Goal: Task Accomplishment & Management: Complete application form

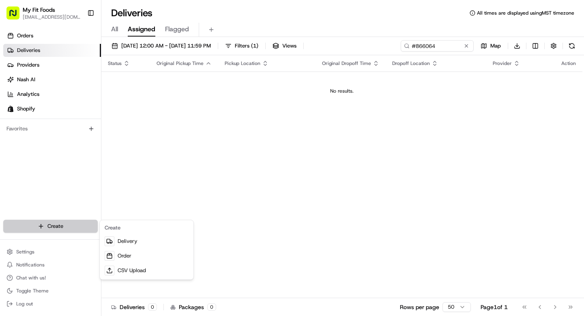
click at [60, 221] on html "My Fit Foods [EMAIL_ADDRESS][DOMAIN_NAME] Toggle Sidebar Orders Deliveries Prov…" at bounding box center [292, 158] width 584 height 316
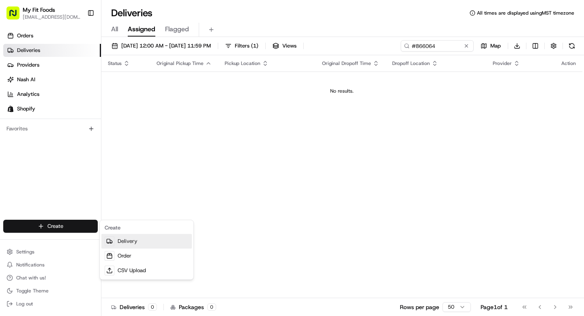
click at [135, 240] on link "Delivery" at bounding box center [146, 241] width 90 height 15
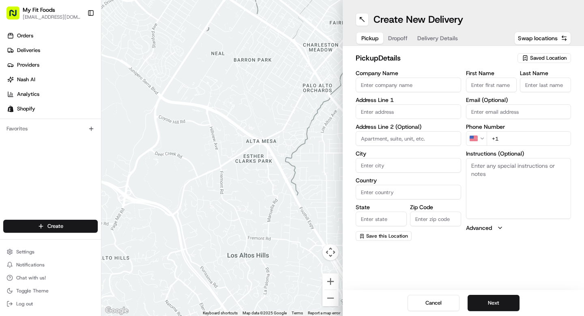
click at [492, 178] on textarea "Instructions (Optional)" at bounding box center [518, 188] width 105 height 61
click at [537, 58] on span "Saved Location" at bounding box center [548, 57] width 37 height 7
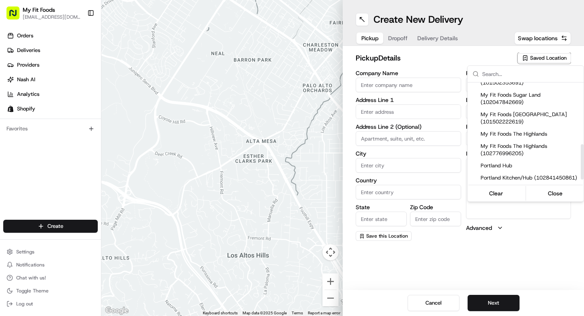
scroll to position [189, 0]
click at [511, 137] on span "My Fit Foods The Highlands" at bounding box center [531, 133] width 100 height 7
type input "My Fit Foods The Highlands"
type input "[STREET_ADDRESS][PERSON_NAME]"
type input "[GEOGRAPHIC_DATA]"
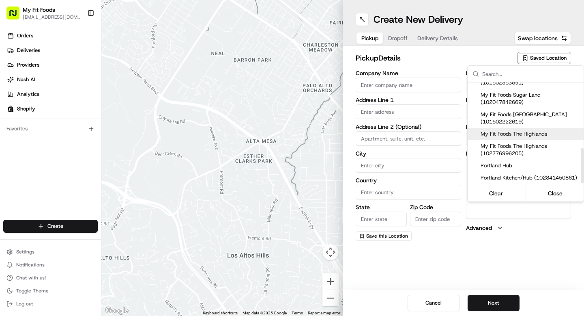
type input "US"
type input "CO"
type input "80211"
type input "[PHONE_NUMBER]"
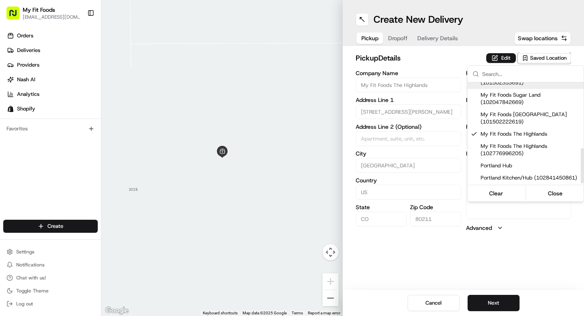
click at [496, 61] on html "My Fit Foods [EMAIL_ADDRESS][DOMAIN_NAME] Toggle Sidebar Orders Deliveries Prov…" at bounding box center [292, 158] width 584 height 316
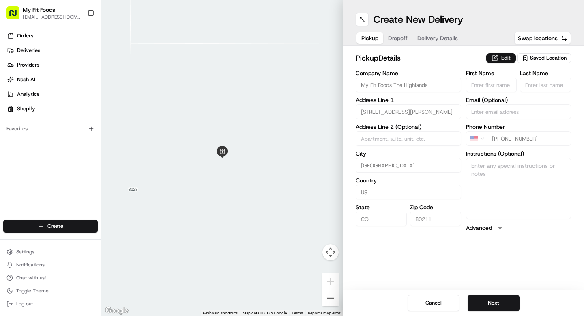
click at [498, 56] on button "Edit" at bounding box center [501, 58] width 30 height 10
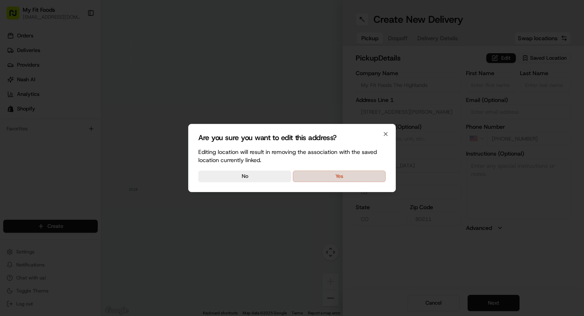
click at [362, 178] on button "Yes" at bounding box center [339, 175] width 93 height 11
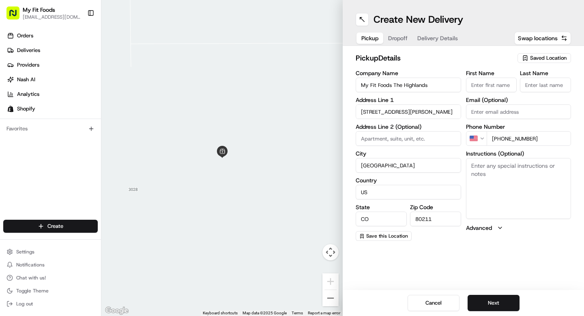
click at [538, 202] on textarea "Instructions (Optional)" at bounding box center [518, 188] width 105 height 61
paste textarea "#865064 Complete"
drag, startPoint x: 505, startPoint y: 176, endPoint x: 439, endPoint y: 176, distance: 66.1
click at [439, 176] on div "Company Name My Fit Foods The Highlands Address Line 1 [STREET_ADDRESS][PERSON_…" at bounding box center [463, 155] width 215 height 170
drag, startPoint x: 515, startPoint y: 174, endPoint x: 457, endPoint y: 161, distance: 59.0
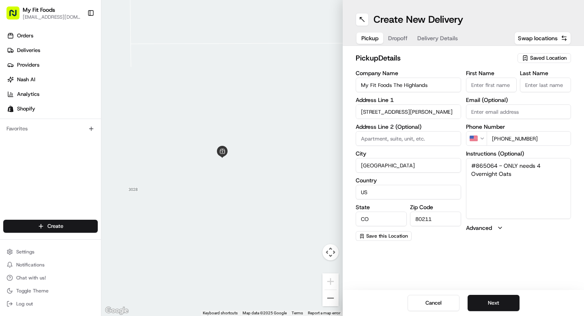
click at [457, 161] on div "Company Name My Fit Foods The Highlands Address Line 1 [STREET_ADDRESS][PERSON_…" at bounding box center [463, 155] width 215 height 170
type textarea "#865064 - ONLY needs 4 Overnight Oats"
click at [495, 302] on button "Next" at bounding box center [494, 302] width 52 height 16
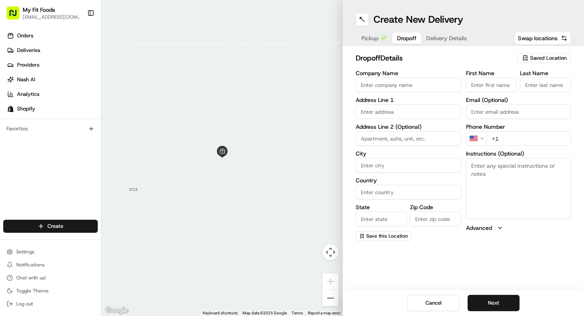
click at [492, 177] on textarea "Instructions (Optional)" at bounding box center [518, 188] width 105 height 61
paste textarea "#865064 - ONLY needs 4 Overnight Oats"
type textarea "#865064 - ONLY needs 4 Overnight Oats"
click at [491, 86] on input "First Name" at bounding box center [491, 84] width 51 height 15
type input "[PERSON_NAME]"
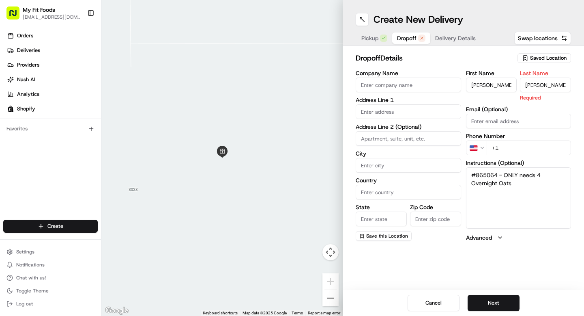
type input "[PERSON_NAME]"
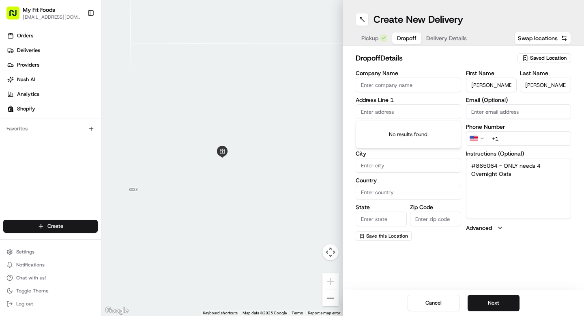
click at [388, 116] on input "text" at bounding box center [408, 111] width 105 height 15
paste input "[STREET_ADDRESS]"
click at [417, 125] on div "[STREET_ADDRESS]" at bounding box center [408, 128] width 101 height 12
type input "[STREET_ADDRESS]"
type input "Unit 5"
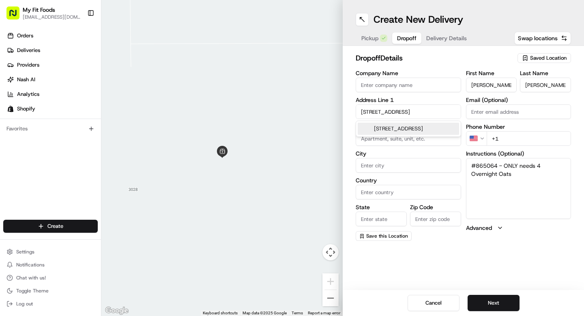
type input "[GEOGRAPHIC_DATA]"
type input "CO"
type input "80211"
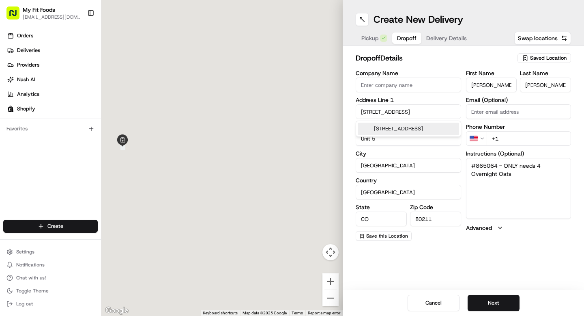
type input "[STREET_ADDRESS]"
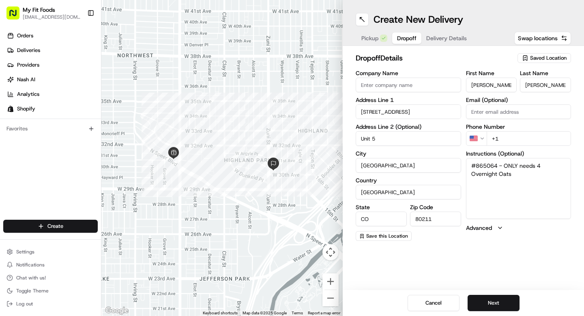
click at [367, 138] on input "Unit 5" at bounding box center [408, 138] width 105 height 15
click at [367, 139] on input "Unit 5" at bounding box center [408, 138] width 105 height 15
type input "UNIT 5"
click at [522, 181] on textarea "#865064 - ONLY needs 4 Overnight Oats" at bounding box center [518, 188] width 105 height 61
type textarea "#865064 - ONLY needs 4 Overnight Oats *Please call customer upon arrival"
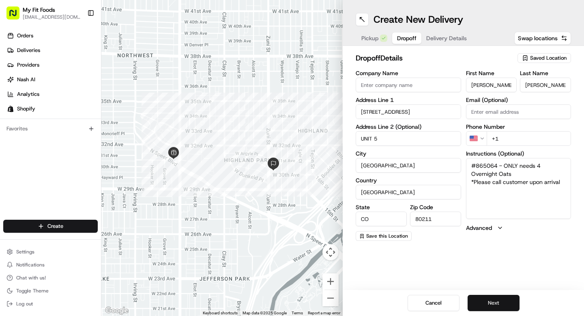
click at [495, 301] on button "Next" at bounding box center [494, 302] width 52 height 16
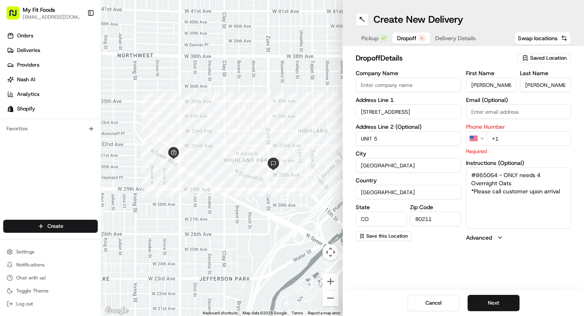
click at [527, 138] on input "+1" at bounding box center [529, 138] width 85 height 15
paste input "[PHONE_NUMBER]"
type input "[PHONE_NUMBER]"
click at [511, 111] on input "Email (Optional)" at bounding box center [518, 111] width 105 height 15
click at [490, 296] on button "Next" at bounding box center [494, 302] width 52 height 16
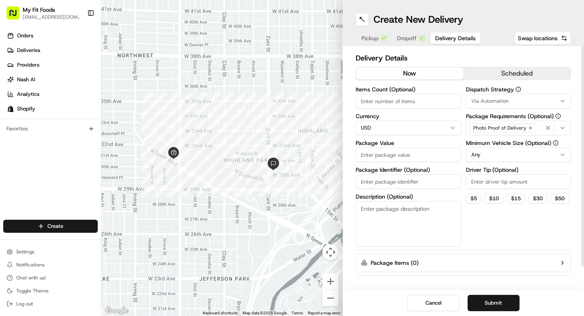
click at [499, 74] on button "scheduled" at bounding box center [517, 73] width 107 height 12
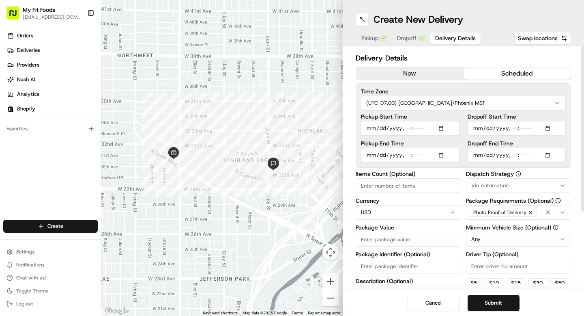
click at [444, 128] on input "Pickup Start Time" at bounding box center [410, 128] width 99 height 15
click at [415, 125] on input "Pickup Start Time" at bounding box center [410, 128] width 99 height 15
click at [408, 127] on input "Pickup Start Time" at bounding box center [410, 128] width 99 height 15
type input "[DATE]T16:00"
click at [446, 153] on input "Pickup End Time" at bounding box center [410, 155] width 99 height 15
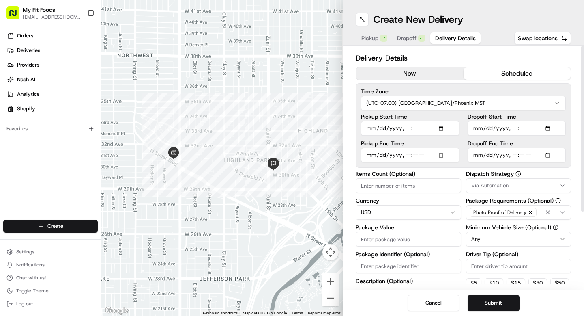
click at [407, 153] on input "Pickup End Time" at bounding box center [410, 155] width 99 height 15
click at [444, 156] on input "Pickup End Time" at bounding box center [410, 155] width 99 height 15
click at [410, 155] on input "Pickup End Time" at bounding box center [410, 155] width 99 height 15
type input "[DATE]T18:00"
click at [549, 128] on input "Dropoff Start Time" at bounding box center [517, 128] width 99 height 15
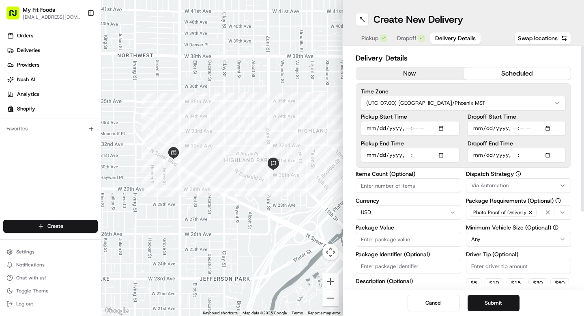
click at [549, 128] on input "Dropoff Start Time" at bounding box center [517, 128] width 99 height 15
click at [513, 129] on input "Dropoff Start Time" at bounding box center [517, 128] width 99 height 15
type input "[DATE]T16:00"
click at [552, 155] on input "Dropoff End Time" at bounding box center [517, 155] width 99 height 15
click at [516, 156] on input "Dropoff End Time" at bounding box center [517, 155] width 99 height 15
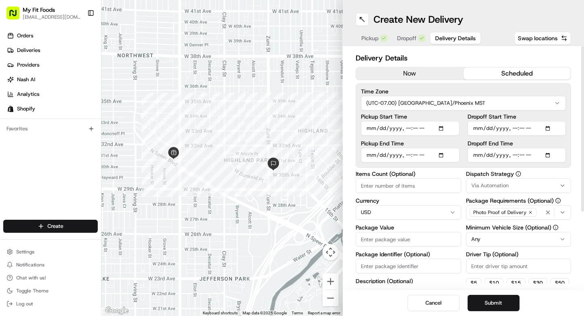
type input "[DATE]T19:00"
click at [566, 144] on div "Time Zone (UTC-07.00) [GEOGRAPHIC_DATA]/Phoenix MST Pickup Start Time Pickup En…" at bounding box center [463, 125] width 215 height 84
click at [407, 188] on input "Items Count (Optional)" at bounding box center [408, 185] width 105 height 15
type input "4"
click at [384, 235] on input "Package Value" at bounding box center [408, 239] width 105 height 15
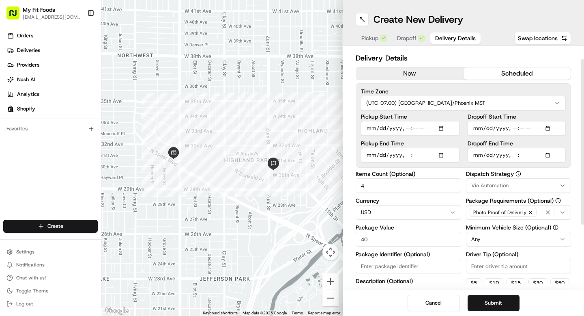
scroll to position [109, 0]
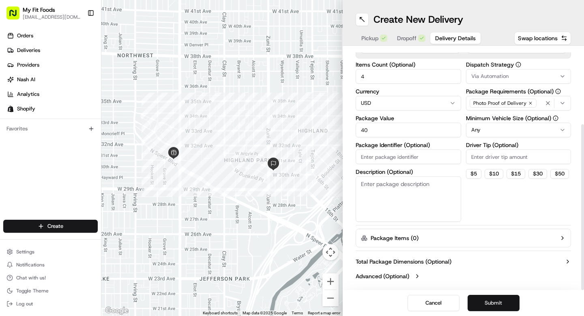
type input "40"
click at [491, 303] on button "Submit" at bounding box center [494, 302] width 52 height 16
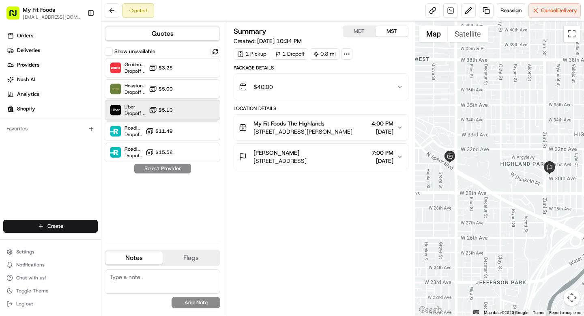
click at [188, 112] on div "Uber Dropoff ETA 17 hours $5.10" at bounding box center [163, 109] width 116 height 19
click at [157, 170] on button "Assign Provider" at bounding box center [163, 168] width 58 height 10
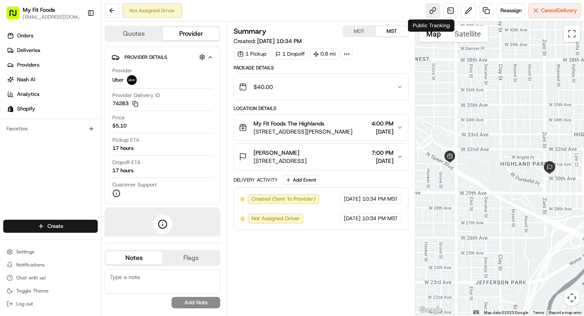
click at [431, 10] on link at bounding box center [432, 10] width 15 height 15
click at [40, 45] on link "Deliveries" at bounding box center [52, 50] width 98 height 13
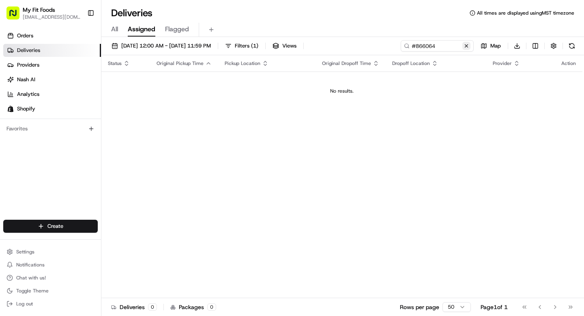
click at [466, 45] on button at bounding box center [466, 46] width 8 height 8
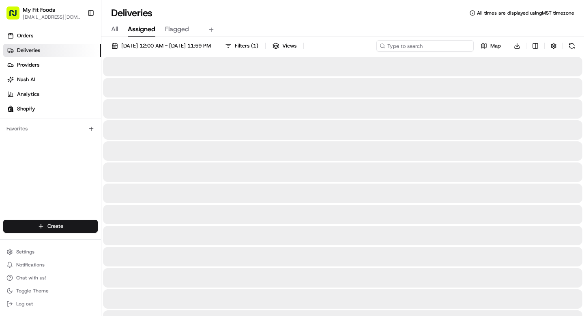
click at [448, 45] on input at bounding box center [424, 45] width 97 height 11
paste input "866780"
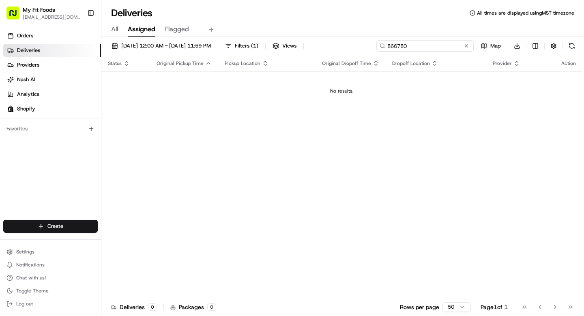
type input "866780"
click at [118, 30] on span "All" at bounding box center [114, 29] width 7 height 10
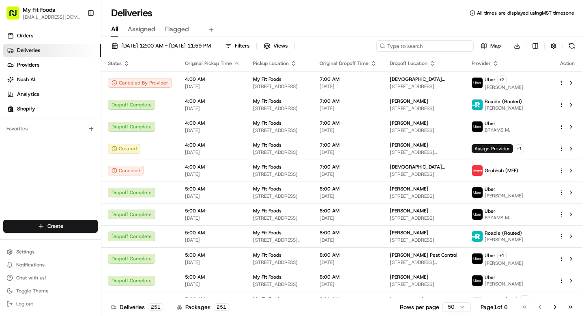
click at [421, 47] on input at bounding box center [424, 45] width 97 height 11
paste input "866780"
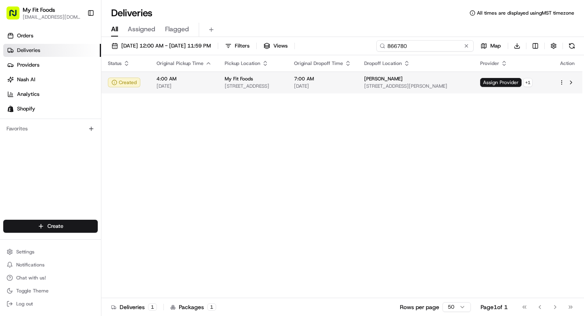
type input "866780"
click at [563, 82] on html "My Fit Foods [EMAIL_ADDRESS][DOMAIN_NAME] Toggle Sidebar Orders Deliveries Prov…" at bounding box center [292, 158] width 584 height 316
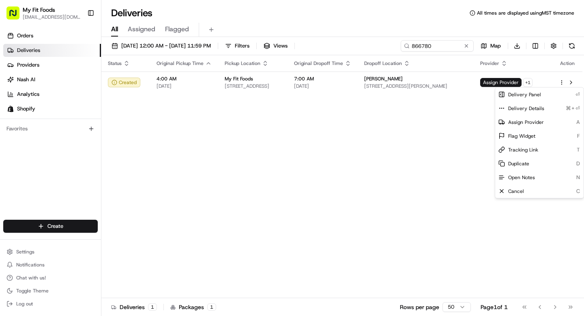
click at [470, 110] on html "My Fit Foods [EMAIL_ADDRESS][DOMAIN_NAME] Toggle Sidebar Orders Deliveries Prov…" at bounding box center [292, 158] width 584 height 316
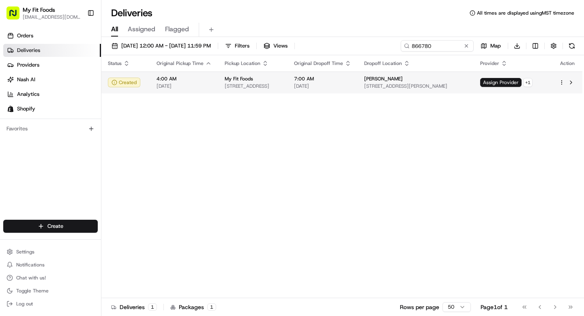
click at [442, 92] on td "[PERSON_NAME] [STREET_ADDRESS][PERSON_NAME]" at bounding box center [416, 82] width 116 height 22
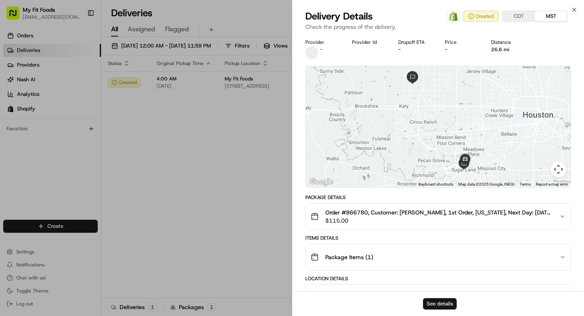
click at [436, 302] on button "See details" at bounding box center [440, 303] width 34 height 11
click at [575, 8] on icon "button" at bounding box center [574, 9] width 6 height 6
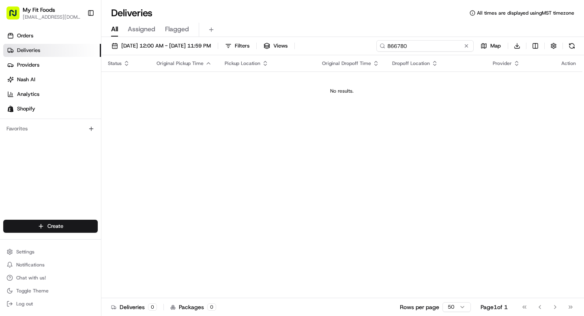
click at [441, 50] on input "866780" at bounding box center [424, 45] width 97 height 11
drag, startPoint x: 434, startPoint y: 47, endPoint x: 378, endPoint y: 47, distance: 55.2
click at [378, 47] on input "866780" at bounding box center [424, 45] width 97 height 11
click at [467, 46] on button at bounding box center [466, 46] width 8 height 8
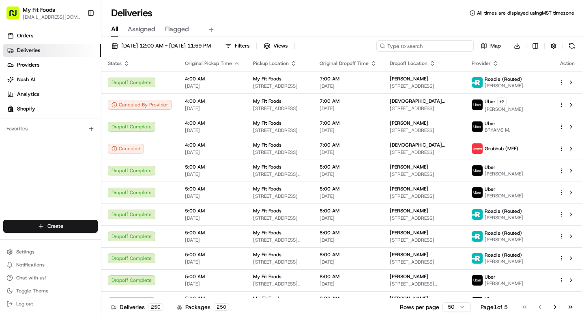
click at [422, 46] on input at bounding box center [424, 45] width 97 height 11
paste input "866780"
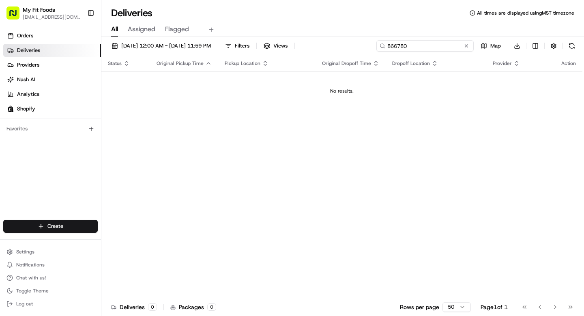
type input "866780"
click at [136, 25] on span "Assigned" at bounding box center [142, 29] width 28 height 10
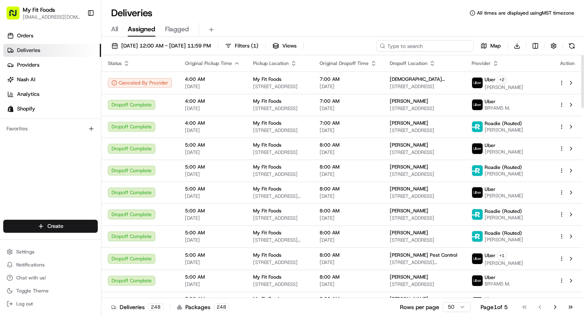
click at [427, 48] on input at bounding box center [424, 45] width 97 height 11
paste input "866780"
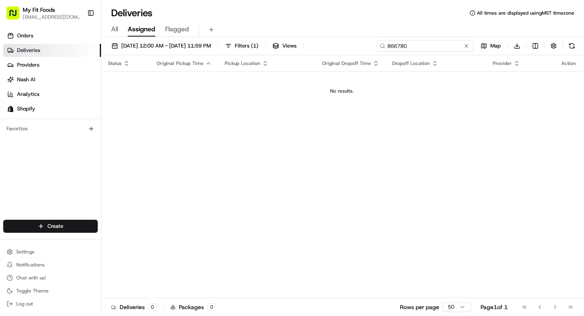
type input "866780"
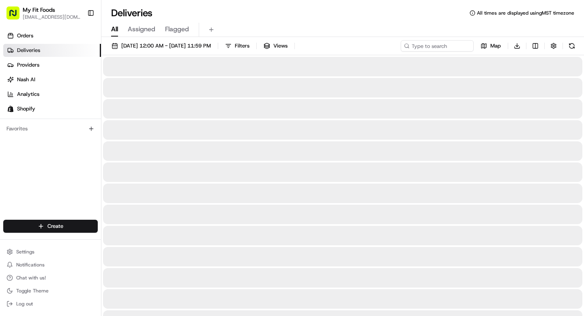
click at [116, 27] on span "All" at bounding box center [114, 29] width 7 height 10
click at [148, 44] on span "[DATE] 12:00 AM - [DATE] 11:59 PM" at bounding box center [166, 45] width 90 height 7
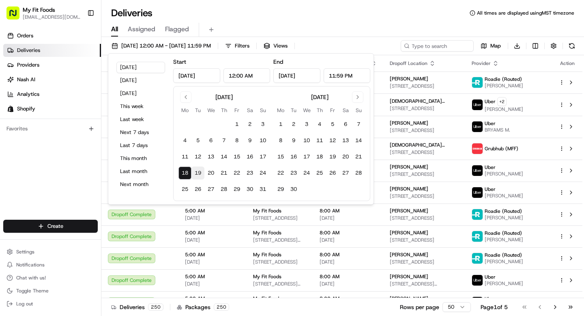
click at [196, 169] on button "19" at bounding box center [197, 172] width 13 height 13
type input "[DATE]"
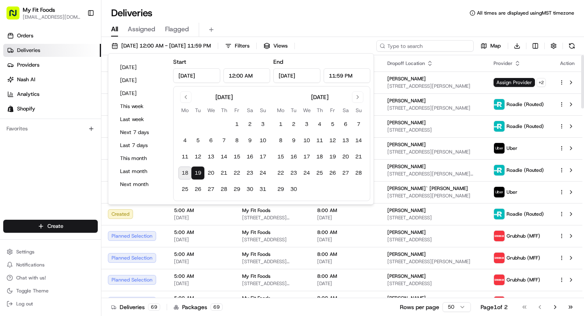
click at [431, 47] on input at bounding box center [424, 45] width 97 height 11
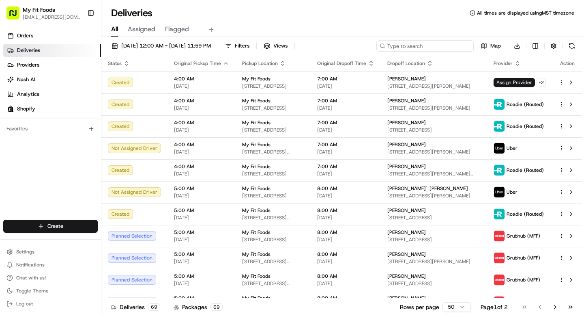
paste input "866780"
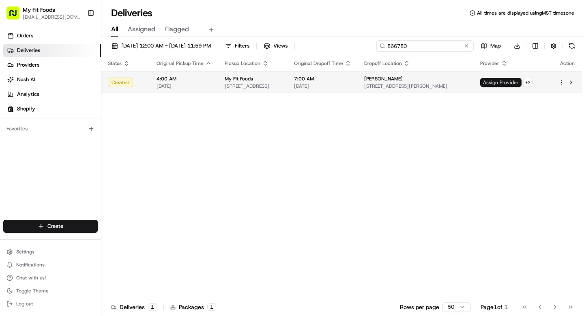
type input "866780"
click at [506, 84] on span "Assign Provider" at bounding box center [500, 82] width 41 height 9
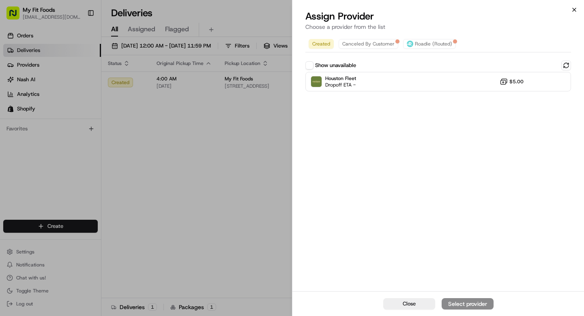
click at [572, 9] on icon "button" at bounding box center [574, 9] width 6 height 6
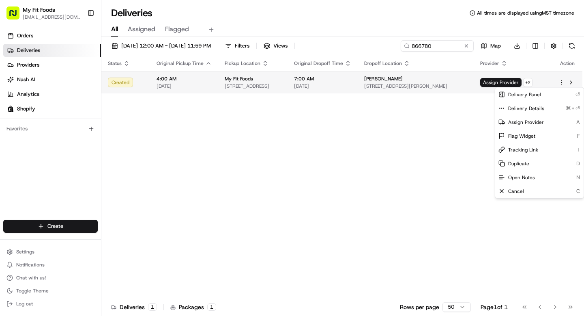
click at [560, 81] on html "My Fit Foods [EMAIL_ADDRESS][DOMAIN_NAME] Toggle Sidebar Orders Deliveries Prov…" at bounding box center [292, 158] width 584 height 316
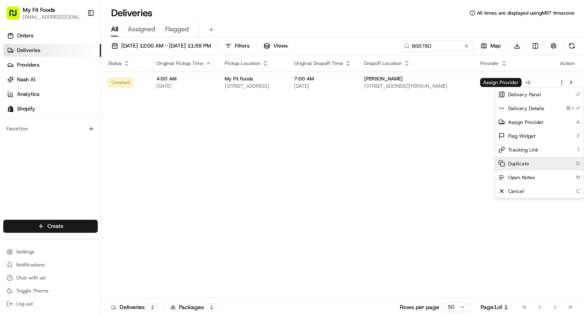
click at [518, 164] on span "Duplicate" at bounding box center [518, 163] width 21 height 6
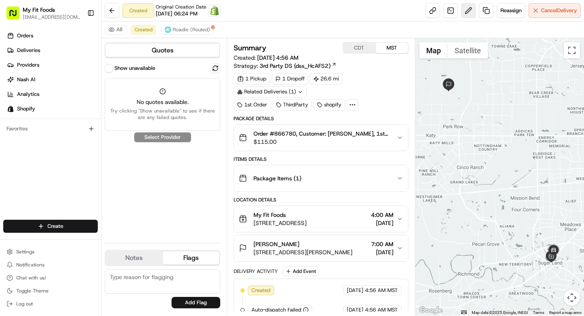
click at [470, 11] on button at bounding box center [468, 10] width 15 height 15
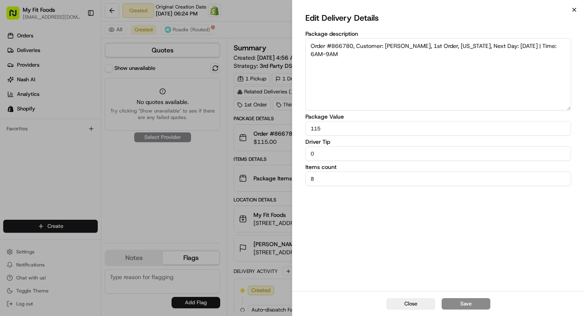
click at [576, 9] on icon "button" at bounding box center [574, 9] width 6 height 6
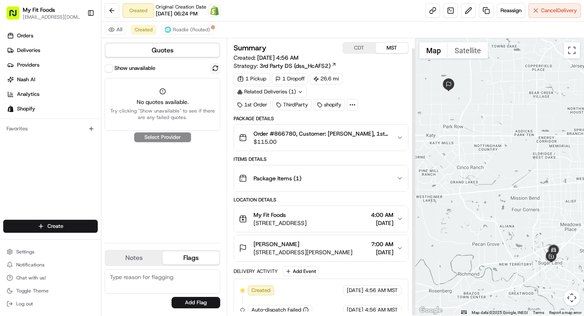
scroll to position [10, 0]
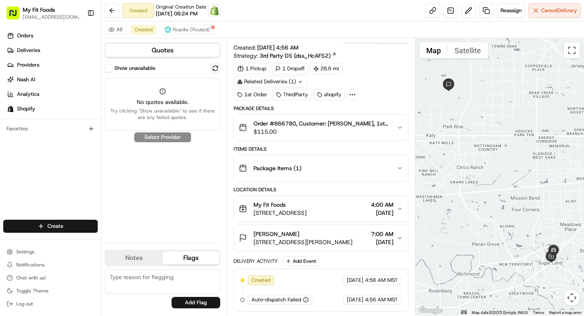
click at [399, 208] on icon "button" at bounding box center [400, 208] width 6 height 6
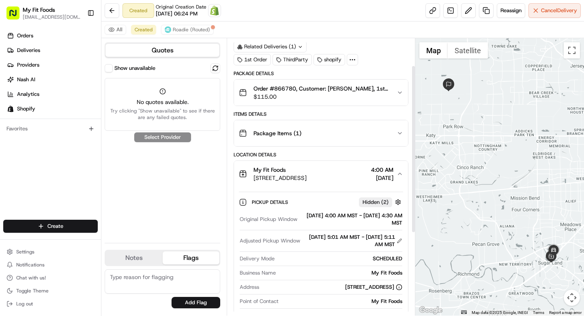
scroll to position [46, 0]
click at [400, 241] on button at bounding box center [400, 240] width 6 height 6
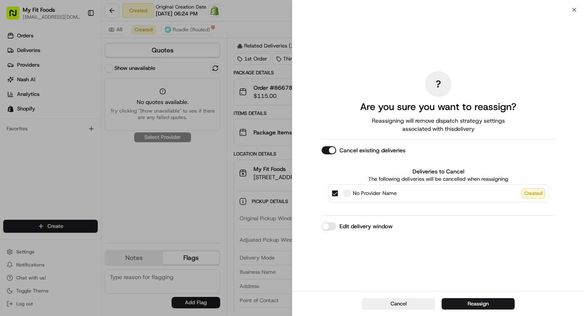
click at [328, 221] on div "? Are you sure you want to reassign? Reassigning will remove dispatch strategy …" at bounding box center [439, 150] width 234 height 278
click at [329, 224] on button "Edit delivery window" at bounding box center [329, 226] width 15 height 8
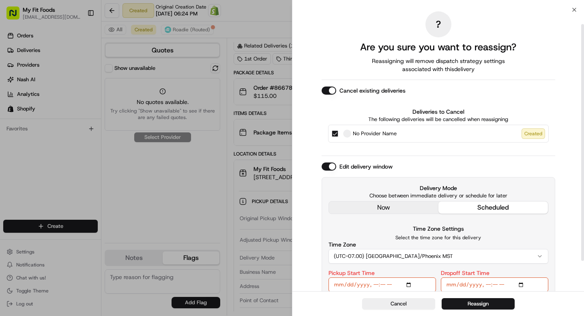
scroll to position [53, 0]
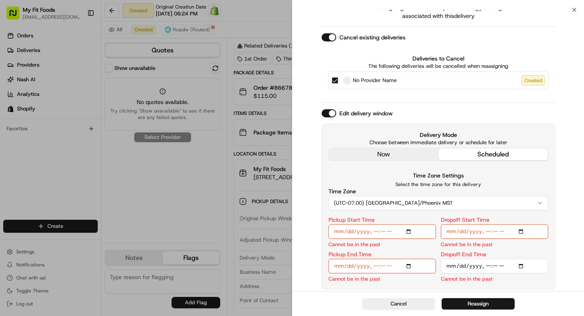
click at [412, 231] on input "Pickup Start Time" at bounding box center [382, 231] width 107 height 15
type input "2025-08-19T05:01"
click at [414, 266] on input "Pickup End Time" at bounding box center [382, 265] width 107 height 15
click at [413, 266] on input "Pickup End Time" at bounding box center [382, 265] width 107 height 15
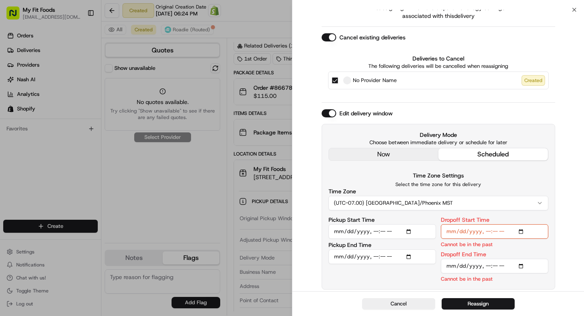
type input "2025-08-19T05:11"
click at [525, 235] on input "Dropoff Start Time" at bounding box center [494, 231] width 107 height 15
click at [525, 233] on input "Dropoff Start Time" at bounding box center [494, 231] width 107 height 15
type input "2025-08-19T05:21"
click at [523, 266] on input "Dropoff End Time" at bounding box center [494, 265] width 107 height 15
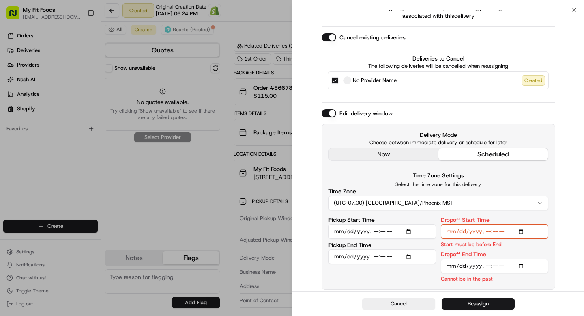
scroll to position [34, 0]
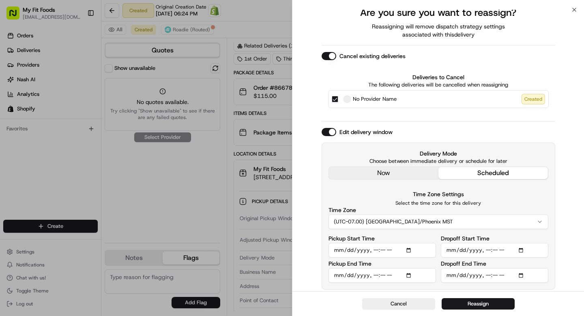
type input "2025-08-19T07:00"
click at [560, 270] on div "? Are you sure you want to reassign? Reassigning will remove dispatch strategy …" at bounding box center [438, 133] width 292 height 316
click at [459, 301] on button "Reassign" at bounding box center [478, 303] width 73 height 11
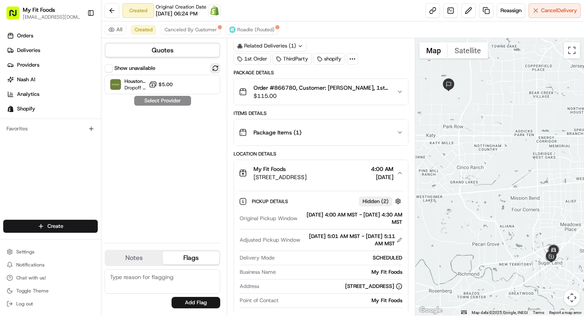
click at [215, 70] on button at bounding box center [216, 68] width 10 height 10
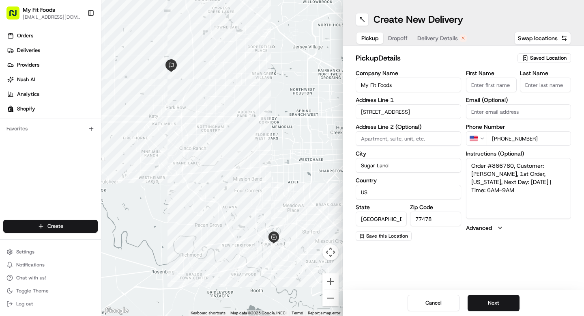
click at [507, 180] on textarea "Order #866780, Customer: [PERSON_NAME], 1st Order, [US_STATE], Next Day: [DATE]…" at bounding box center [518, 188] width 105 height 61
type textarea "Order #866780, Customer: Travis King, 1st Order, Texas, Next Day: 2025-08-19 | …"
click at [496, 303] on button "Next" at bounding box center [494, 302] width 52 height 16
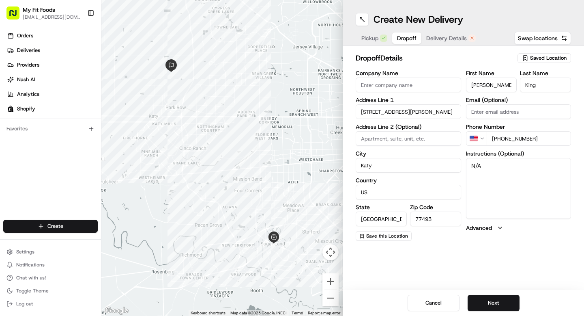
click at [369, 38] on span "Pickup" at bounding box center [369, 38] width 17 height 8
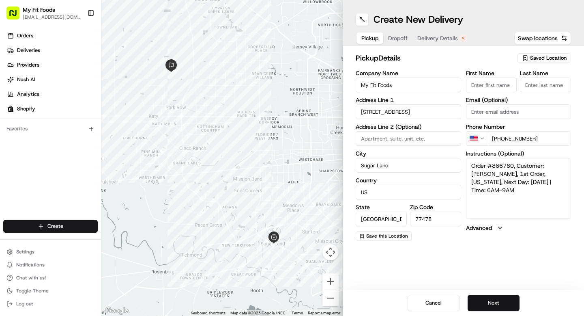
click at [508, 302] on button "Next" at bounding box center [494, 302] width 52 height 16
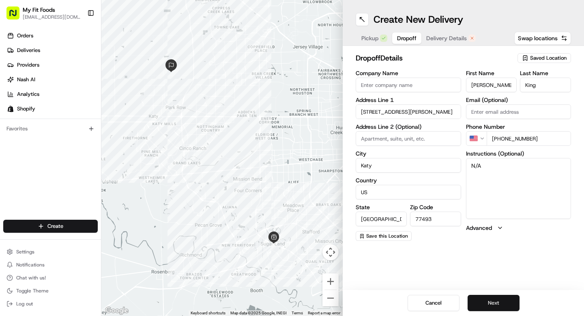
click at [501, 306] on button "Next" at bounding box center [494, 302] width 52 height 16
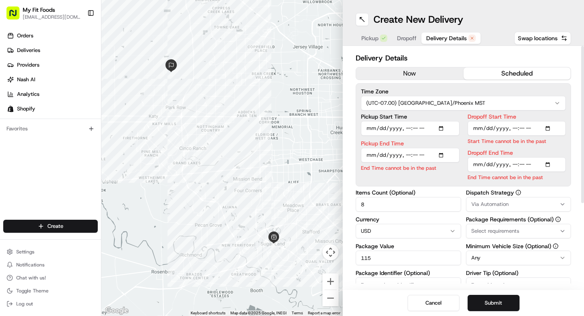
click at [444, 130] on input "Pickup Start Time" at bounding box center [410, 128] width 99 height 15
type input "2025-08-19T04:00"
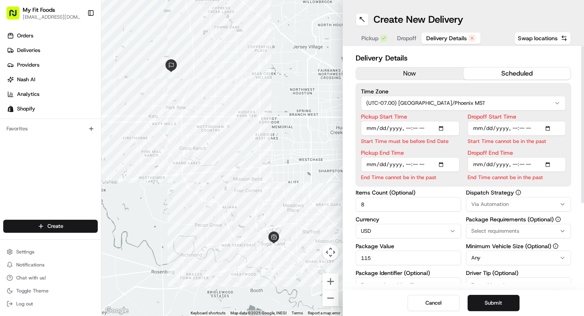
click at [455, 114] on label "Pickup Start Time" at bounding box center [410, 117] width 99 height 6
click at [455, 121] on input "Pickup Start Time" at bounding box center [410, 128] width 99 height 15
click at [442, 164] on input "Pickup End Time" at bounding box center [410, 164] width 99 height 15
type input "[DATE]T04:30"
click at [458, 148] on div "Pickup Start Time Start Time must be before End Date Pickup End Time End Time c…" at bounding box center [410, 147] width 99 height 67
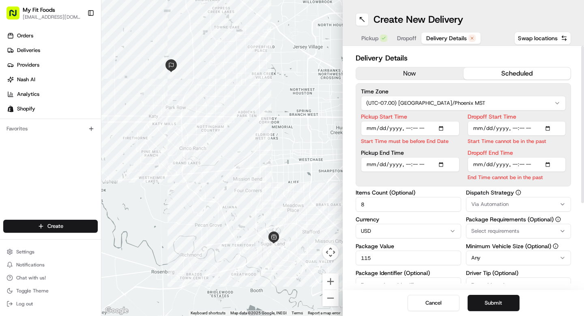
click at [550, 126] on input "Dropoff Start Time" at bounding box center [517, 128] width 99 height 15
type input "2025-08-19T04:00"
click at [563, 118] on label "Dropoff Start Time" at bounding box center [517, 117] width 99 height 6
click at [563, 121] on input "Dropoff Start Time" at bounding box center [517, 128] width 99 height 15
click at [550, 167] on input "Dropoff End Time" at bounding box center [517, 164] width 99 height 15
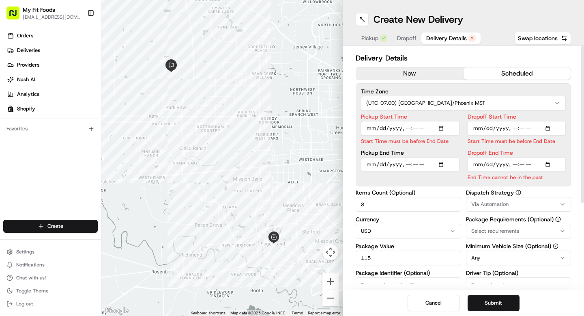
type input "2025-08-19T07:00"
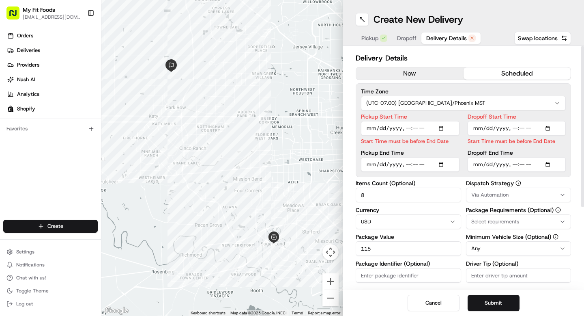
click at [408, 129] on input "Pickup Start Time" at bounding box center [410, 128] width 99 height 15
type input "2025-08-19T04:30"
click at [427, 114] on label "Pickup Start Time" at bounding box center [410, 117] width 99 height 6
click at [427, 121] on input "Pickup Start Time" at bounding box center [410, 128] width 99 height 15
click at [408, 165] on input "Pickup End Time" at bounding box center [410, 164] width 99 height 15
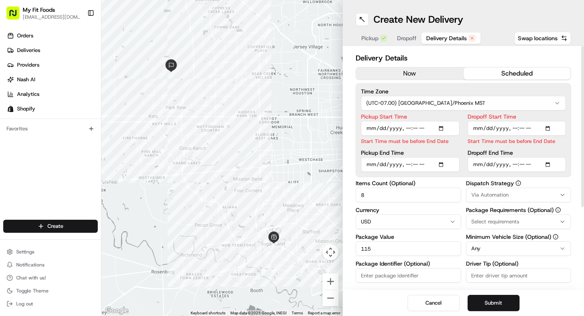
type input "2025-08-19T05:30"
click at [447, 149] on div "Pickup Start Time Start Time must be before End Date Pickup End Time" at bounding box center [410, 143] width 99 height 58
click at [552, 128] on input "Dropoff Start Time" at bounding box center [517, 128] width 99 height 15
click at [519, 121] on input "Dropoff Start Time" at bounding box center [517, 128] width 99 height 15
click at [518, 129] on input "Dropoff Start Time" at bounding box center [517, 128] width 99 height 15
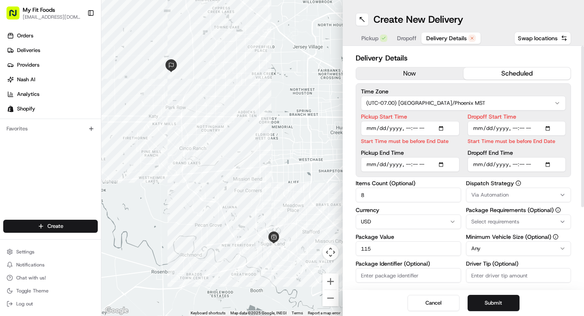
click at [514, 128] on input "Dropoff Start Time" at bounding box center [517, 128] width 99 height 15
type input "2025-08-19T04:30"
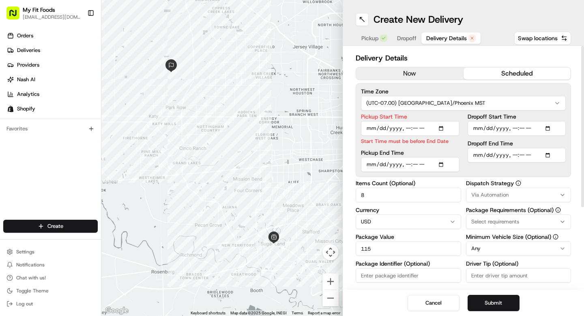
click at [545, 110] on div "Time Zone (UTC-07.00) America/Phoenix MST Pickup Start Time Start Time must be …" at bounding box center [463, 130] width 215 height 94
click at [552, 156] on input "Dropoff End Time" at bounding box center [517, 155] width 99 height 15
click at [522, 144] on label "Dropoff End Time" at bounding box center [517, 143] width 99 height 6
click at [522, 148] on input "Dropoff End Time" at bounding box center [517, 155] width 99 height 15
click at [444, 127] on input "Pickup Start Time" at bounding box center [410, 128] width 99 height 15
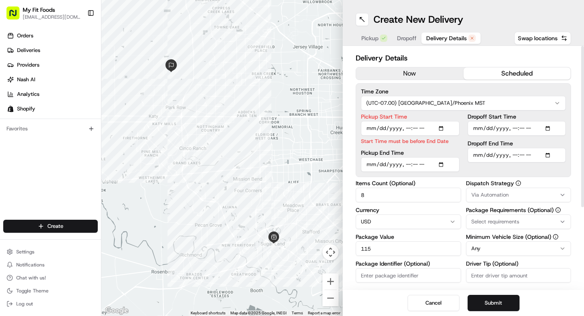
click at [410, 128] on input "Pickup Start Time" at bounding box center [410, 128] width 99 height 15
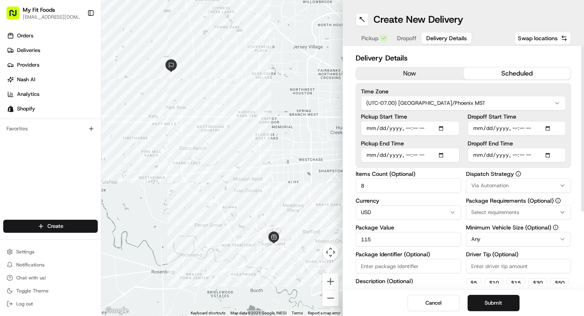
click at [430, 119] on label "Pickup Start Time" at bounding box center [410, 117] width 99 height 6
click at [430, 121] on input "Pickup Start Time" at bounding box center [410, 128] width 99 height 15
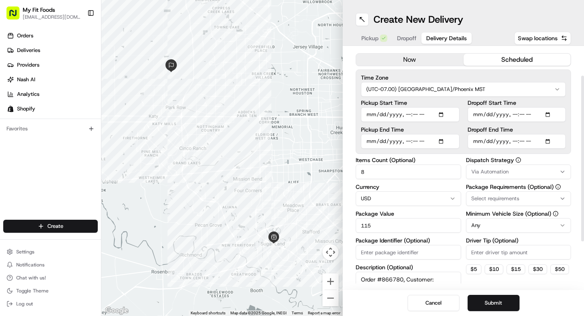
scroll to position [7, 0]
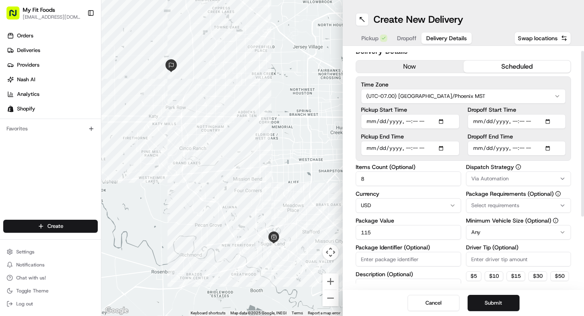
click at [408, 120] on input "Pickup Start Time" at bounding box center [410, 121] width 99 height 15
type input "2025-08-19T04:30"
click at [515, 122] on input "Dropoff Start Time" at bounding box center [517, 121] width 99 height 15
type input "2025-08-19T05:00"
click at [459, 130] on div "Pickup Start Time Pickup End Time" at bounding box center [410, 131] width 99 height 49
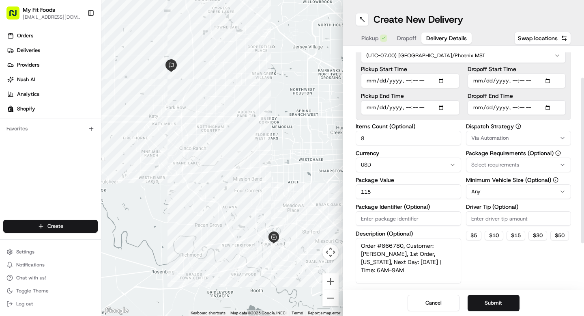
scroll to position [50, 0]
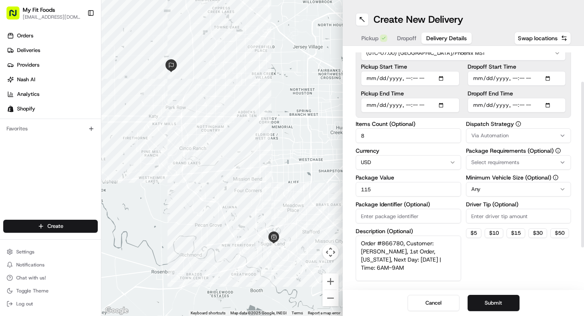
click at [496, 302] on button "Submit" at bounding box center [494, 302] width 52 height 16
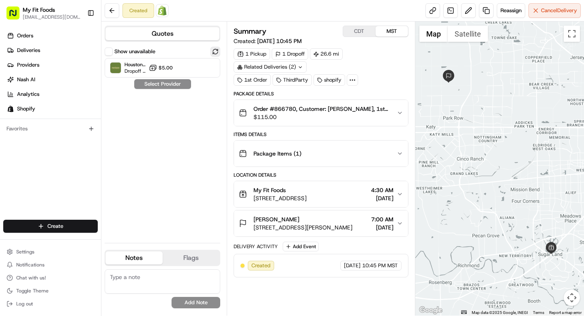
click at [216, 51] on button at bounding box center [216, 52] width 10 height 10
click at [400, 192] on icon "button" at bounding box center [400, 194] width 6 height 6
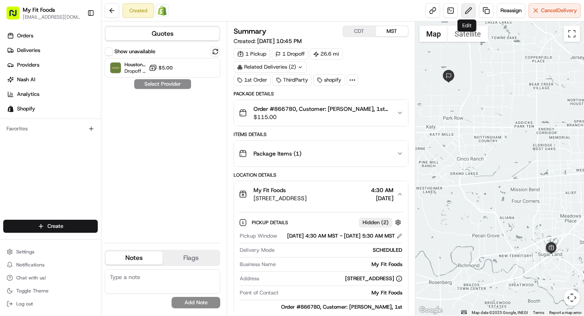
click at [468, 9] on button at bounding box center [468, 10] width 15 height 15
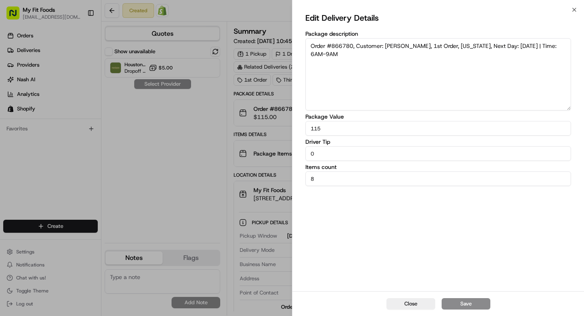
click at [577, 10] on div "Edit Delivery Details Package description Order #866780, Customer: Travis King,…" at bounding box center [438, 150] width 292 height 281
click at [522, 45] on textarea "Order #866780, Customer: [PERSON_NAME], 1st Order, [US_STATE], Next Day: [DATE]…" at bounding box center [438, 74] width 266 height 72
type textarea "Order #866780, Customer: Travis King, 1st Order, Texas, Next Day: 2025-08-19 | …"
click at [477, 305] on button "Save" at bounding box center [466, 303] width 49 height 11
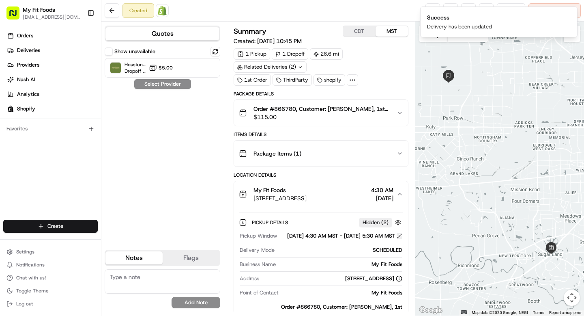
click at [397, 238] on button at bounding box center [400, 236] width 6 height 6
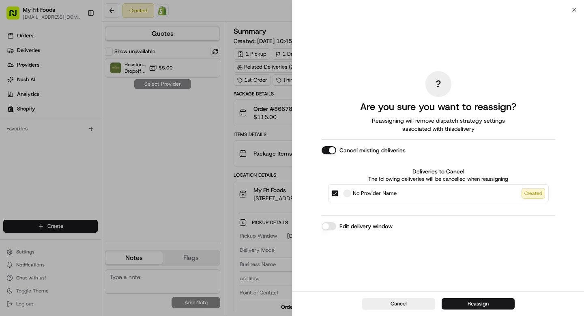
click at [331, 224] on button "Edit delivery window" at bounding box center [329, 226] width 15 height 8
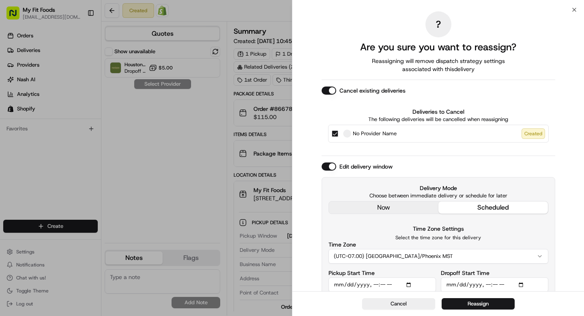
scroll to position [34, 0]
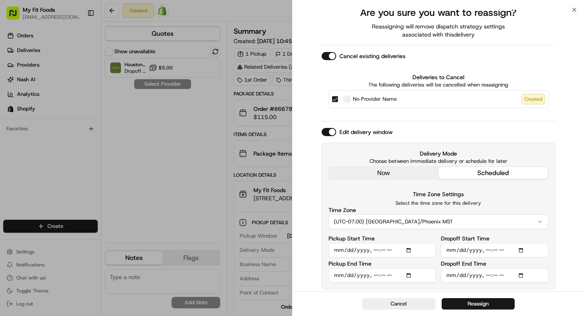
click at [410, 250] on input "Pickup Start Time" at bounding box center [382, 250] width 107 height 15
click at [375, 248] on input "Pickup Start Time" at bounding box center [382, 250] width 107 height 15
click at [373, 277] on input "Pickup End Time" at bounding box center [382, 275] width 107 height 15
type input "2025-08-19T07:30"
click at [487, 249] on input "Dropoff Start Time" at bounding box center [494, 250] width 107 height 15
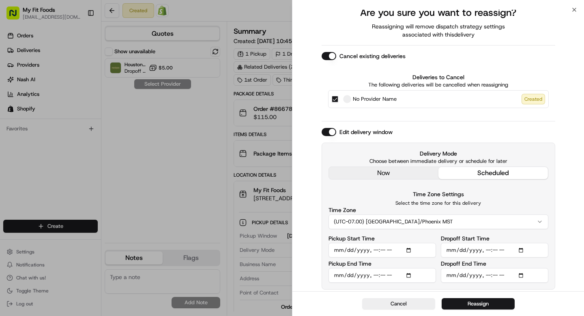
click at [487, 276] on input "Dropoff End Time" at bounding box center [494, 275] width 107 height 15
type input "2025-08-19T09:00"
click at [493, 304] on button "Reassign" at bounding box center [478, 303] width 73 height 11
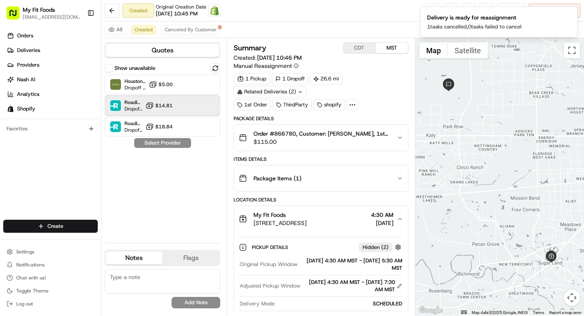
click at [192, 106] on div at bounding box center [196, 106] width 10 height 10
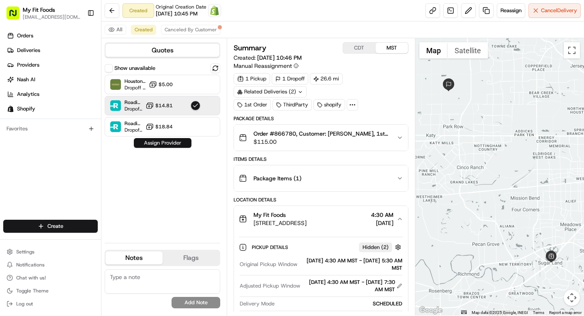
click at [177, 142] on button "Assign Provider" at bounding box center [163, 143] width 58 height 10
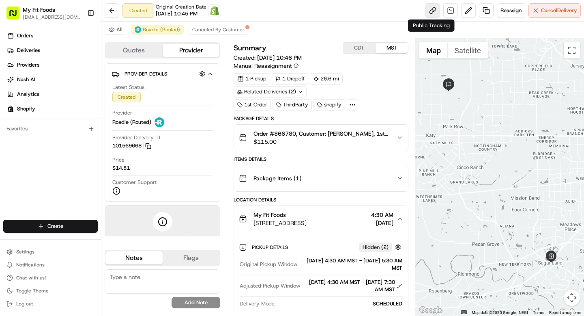
click at [435, 10] on link at bounding box center [432, 10] width 15 height 15
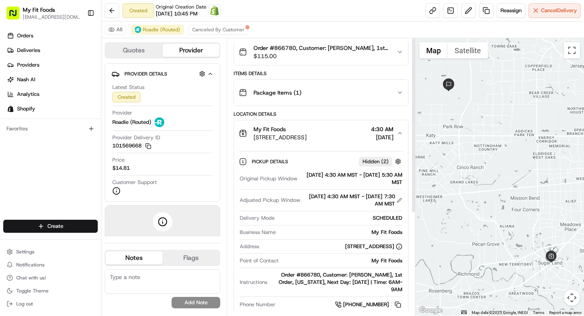
scroll to position [0, 0]
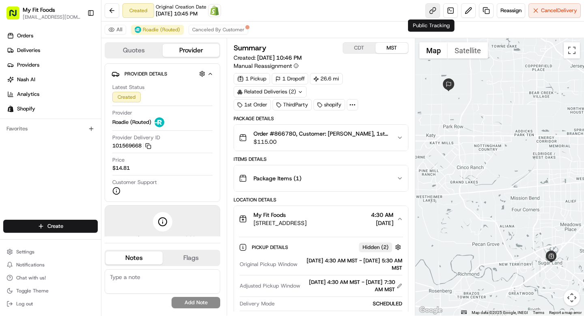
click at [433, 14] on link at bounding box center [432, 10] width 15 height 15
